Goal: Find specific page/section: Find specific page/section

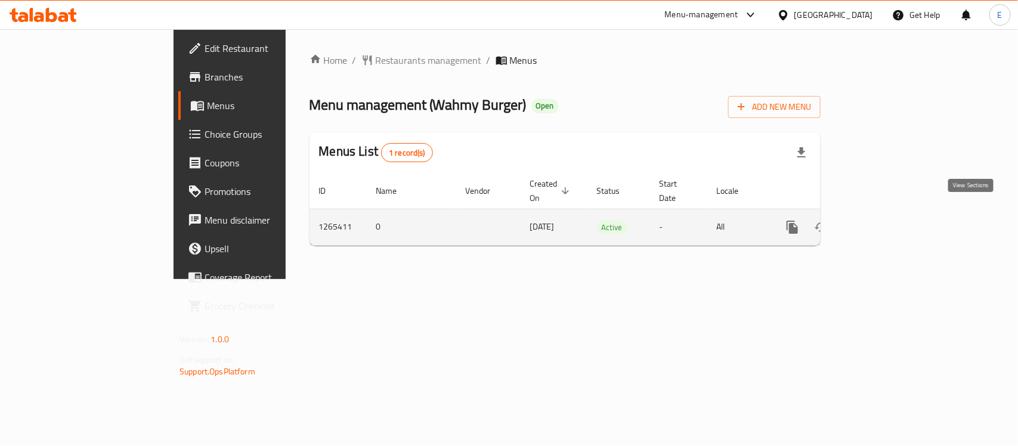
click at [893, 213] on link "enhanced table" at bounding box center [878, 227] width 29 height 29
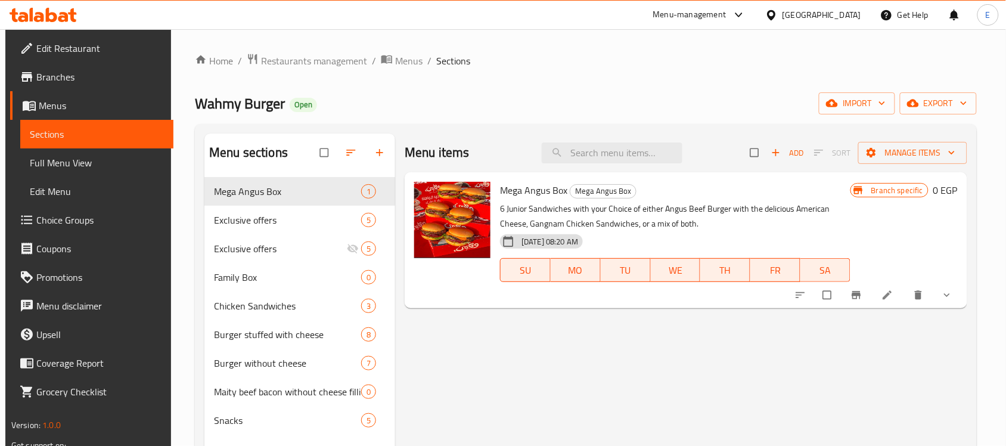
click at [742, 15] on icon at bounding box center [738, 15] width 7 height 5
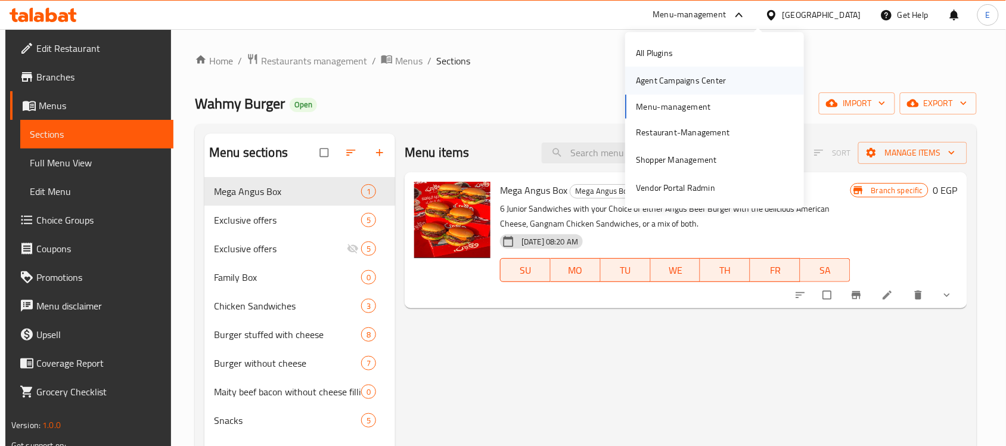
click at [681, 79] on div "Agent Campaigns Center" at bounding box center [681, 80] width 90 height 13
